Goal: Ask a question

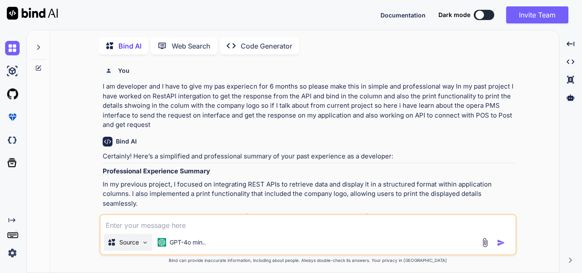
scroll to position [1372, 0]
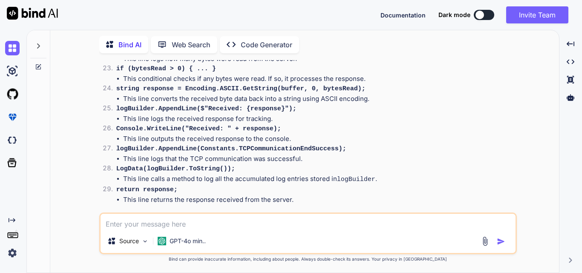
click at [126, 228] on textarea at bounding box center [307, 221] width 415 height 15
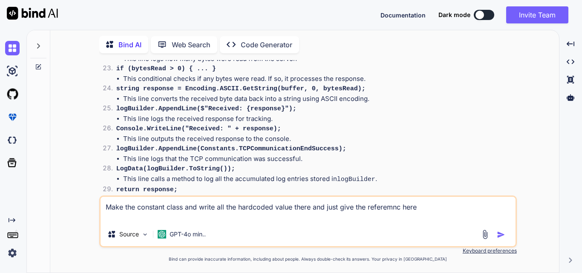
paste textarea "static string SendToTcpServerPostInquiry() { logBuilder.Clear(); logBuilder.App…"
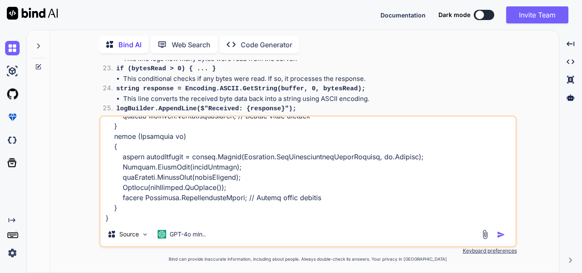
scroll to position [1085, 0]
paste textarea "public const string Date = "Current date formatted for LinkDescription: ";"
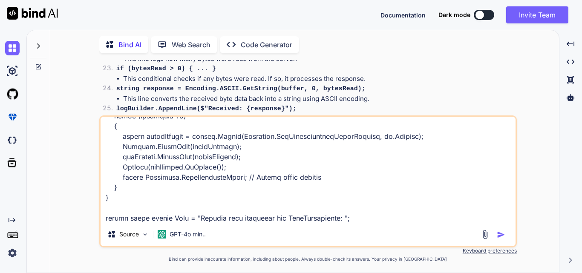
type textarea "Make the constant class and write all the hardcoded value there and just give t…"
click at [505, 234] on button "button" at bounding box center [502, 234] width 12 height 9
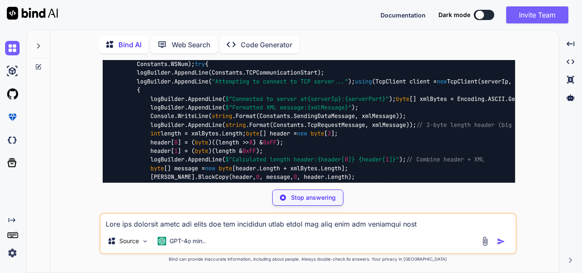
scroll to position [3154, 0]
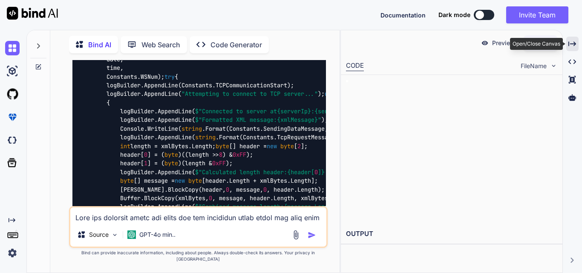
click at [576, 45] on icon "Created with Pixso." at bounding box center [572, 44] width 8 height 8
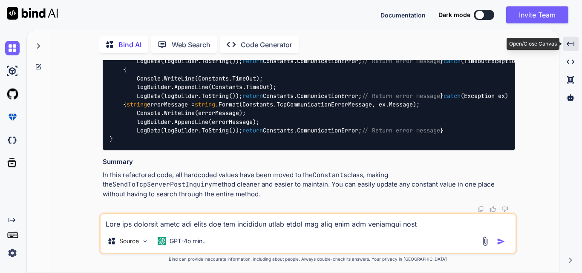
scroll to position [2180, 0]
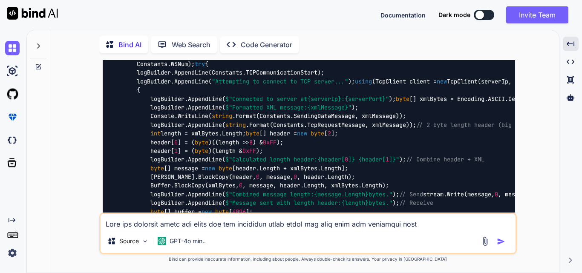
drag, startPoint x: 207, startPoint y: 124, endPoint x: 377, endPoint y: 125, distance: 169.9
click at [175, 220] on textarea at bounding box center [307, 221] width 415 height 15
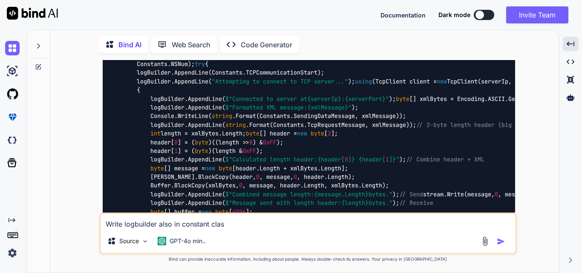
type textarea "Write logbuilder also in constant class"
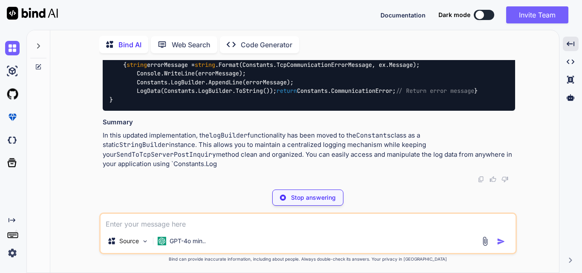
scroll to position [4907, 0]
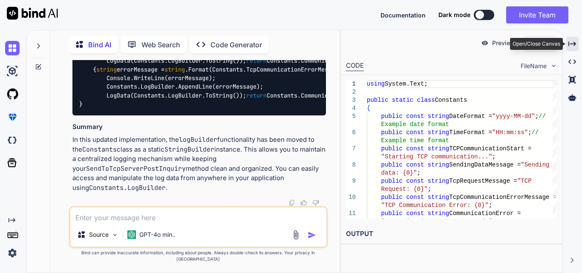
click at [569, 43] on icon at bounding box center [572, 43] width 8 height 5
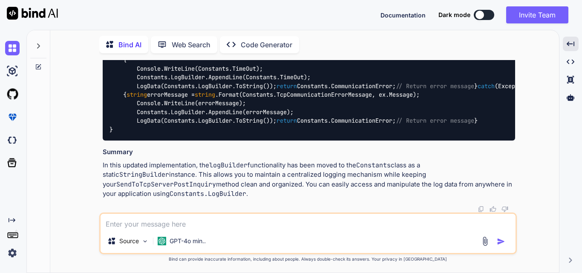
scroll to position [4639, 0]
click at [138, 223] on textarea at bounding box center [307, 221] width 415 height 15
paste textarea "static string SendToTcpServerPostInquiry() { logBuilder.Clear(); logBuilder.App…"
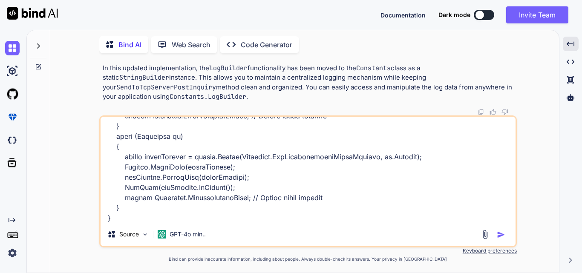
scroll to position [1075, 0]
paste textarea "logBuilder.AppendLine($"Current date formatted for LinkDescription: {date}");"
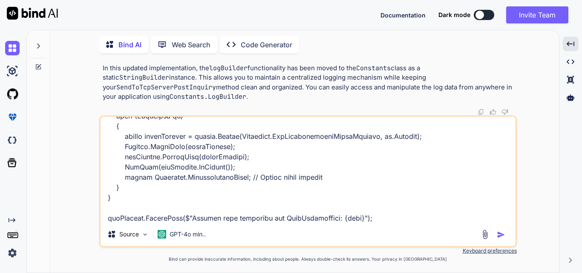
scroll to position [1095, 0]
drag, startPoint x: 183, startPoint y: 216, endPoint x: 328, endPoint y: 218, distance: 144.8
click at [328, 218] on textarea at bounding box center [307, 170] width 415 height 106
click at [259, 216] on textarea at bounding box center [307, 170] width 415 height 106
click at [274, 219] on textarea at bounding box center [307, 170] width 415 height 106
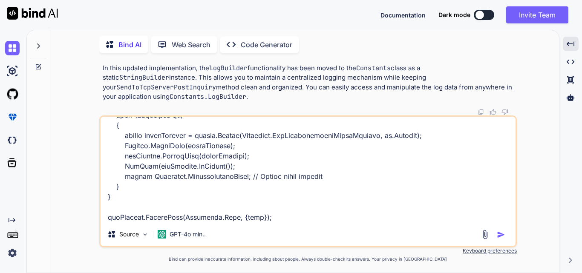
paste textarea "public const string Date = "Current date formatted for LinkDescription: ";"
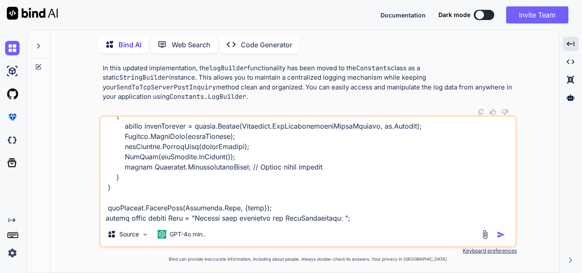
type textarea "static string SendToTcpServerPostInquiry() { logBuilder.Clear(); logBuilder.App…"
click at [499, 234] on img "button" at bounding box center [500, 234] width 9 height 9
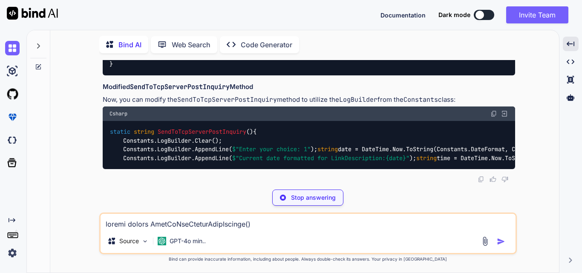
scroll to position [5466, 0]
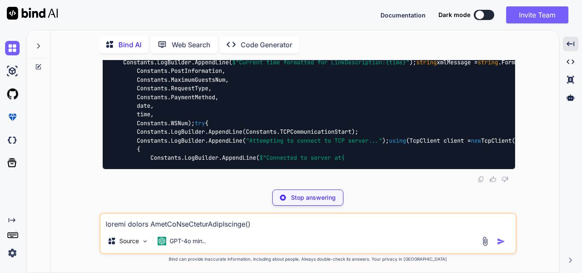
click at [317, 195] on p "Stop answering" at bounding box center [313, 197] width 45 height 9
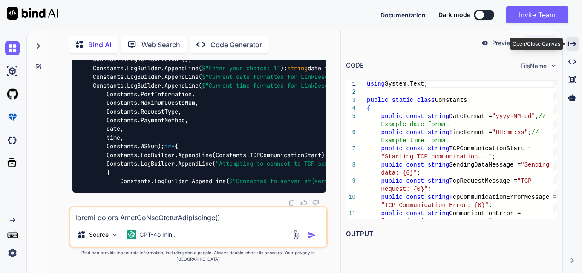
click at [575, 42] on icon "Created with Pixso." at bounding box center [572, 44] width 8 height 8
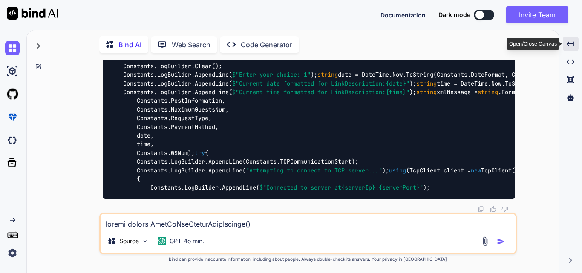
scroll to position [5466, 0]
click at [40, 44] on icon at bounding box center [38, 45] width 3 height 5
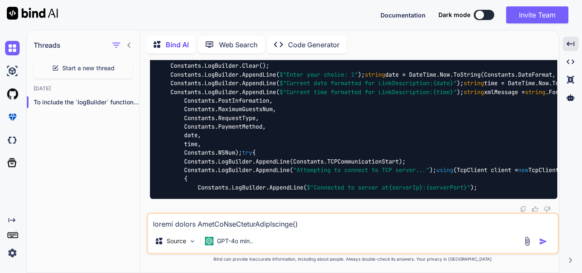
scroll to position [5504, 0]
click at [68, 69] on span "Start a new thread" at bounding box center [88, 68] width 52 height 9
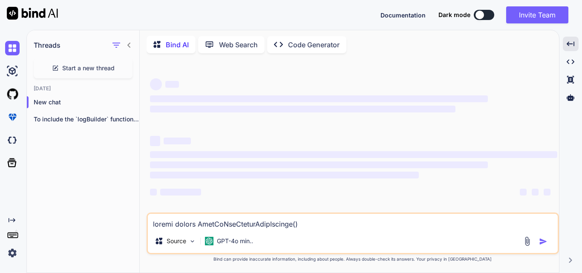
click at [202, 224] on textarea at bounding box center [353, 221] width 410 height 15
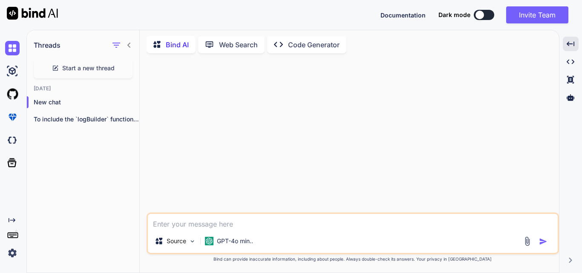
paste textarea "public const string Date = "Current date formatted for LinkDescription: ";"
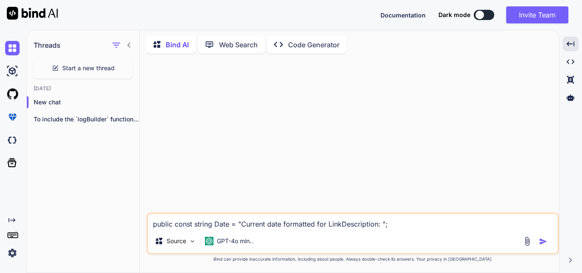
paste textarea "logBuilder.AppendLine($"Current date formatted for LinkDescription: {date}");"
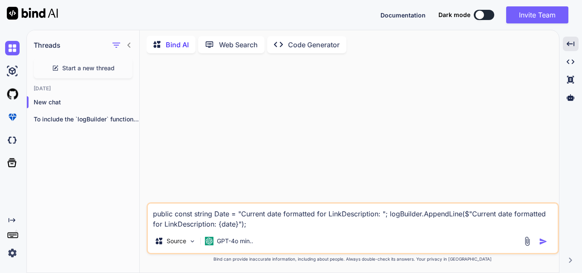
click at [388, 214] on textarea "public const string Date = "Current date formatted for LinkDescription: "; logB…" at bounding box center [353, 217] width 410 height 26
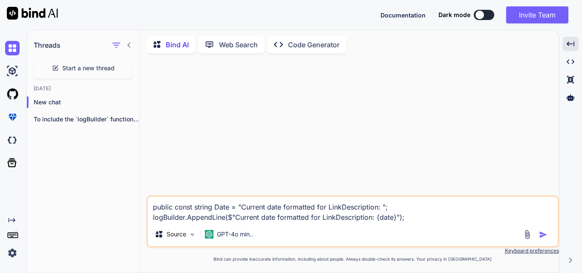
click at [416, 220] on textarea "public const string Date = "Current date formatted for LinkDescription: "; logB…" at bounding box center [353, 210] width 410 height 26
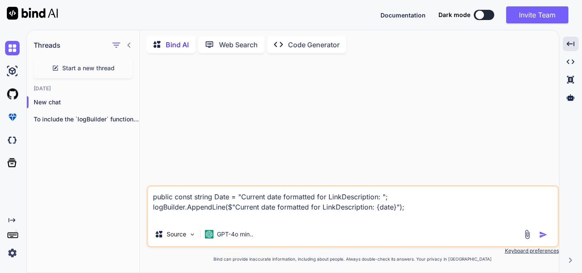
paste textarea "static string SendToTcpServerPostInquiry() { logBuilder.Clear(); logBuilder.App…"
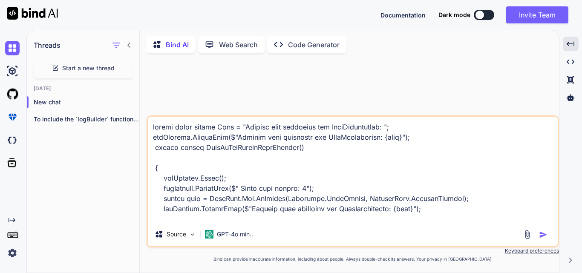
drag, startPoint x: 245, startPoint y: 210, endPoint x: 382, endPoint y: 208, distance: 136.3
click at [382, 208] on textarea at bounding box center [353, 170] width 410 height 106
drag, startPoint x: 413, startPoint y: 138, endPoint x: 151, endPoint y: 138, distance: 261.4
click at [151, 138] on textarea at bounding box center [353, 170] width 410 height 106
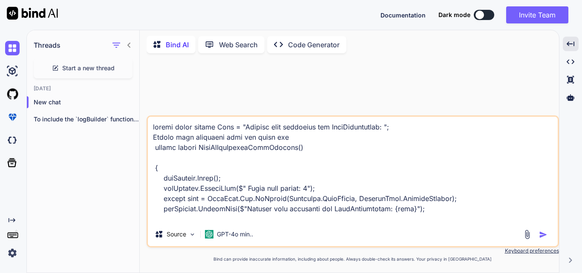
type textarea "public const string Date = "Current date formatted for LinkDescription: "; Remo…"
